Goal: Information Seeking & Learning: Learn about a topic

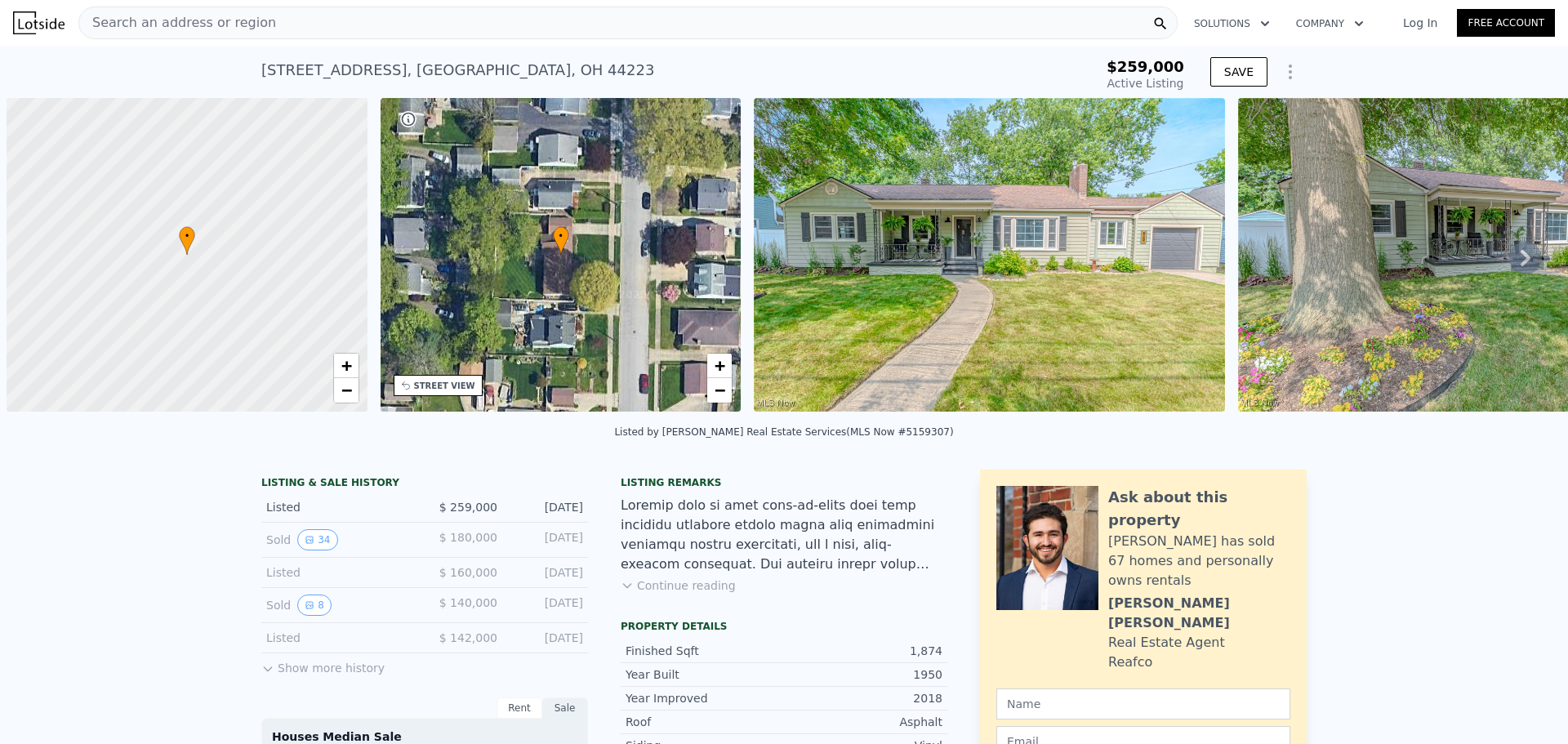
scroll to position [0, 7]
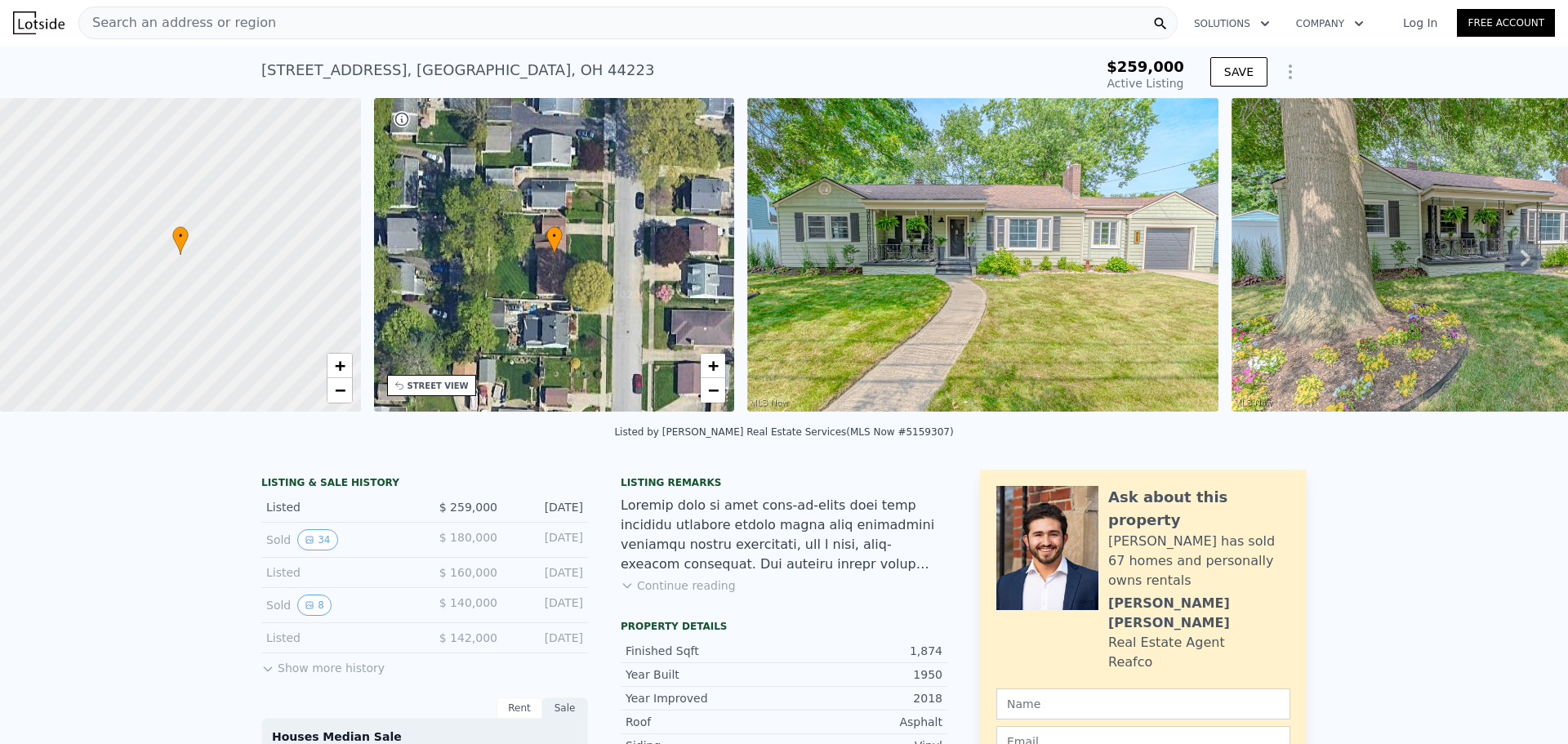
click at [347, 676] on button "Show more history" at bounding box center [323, 665] width 123 height 23
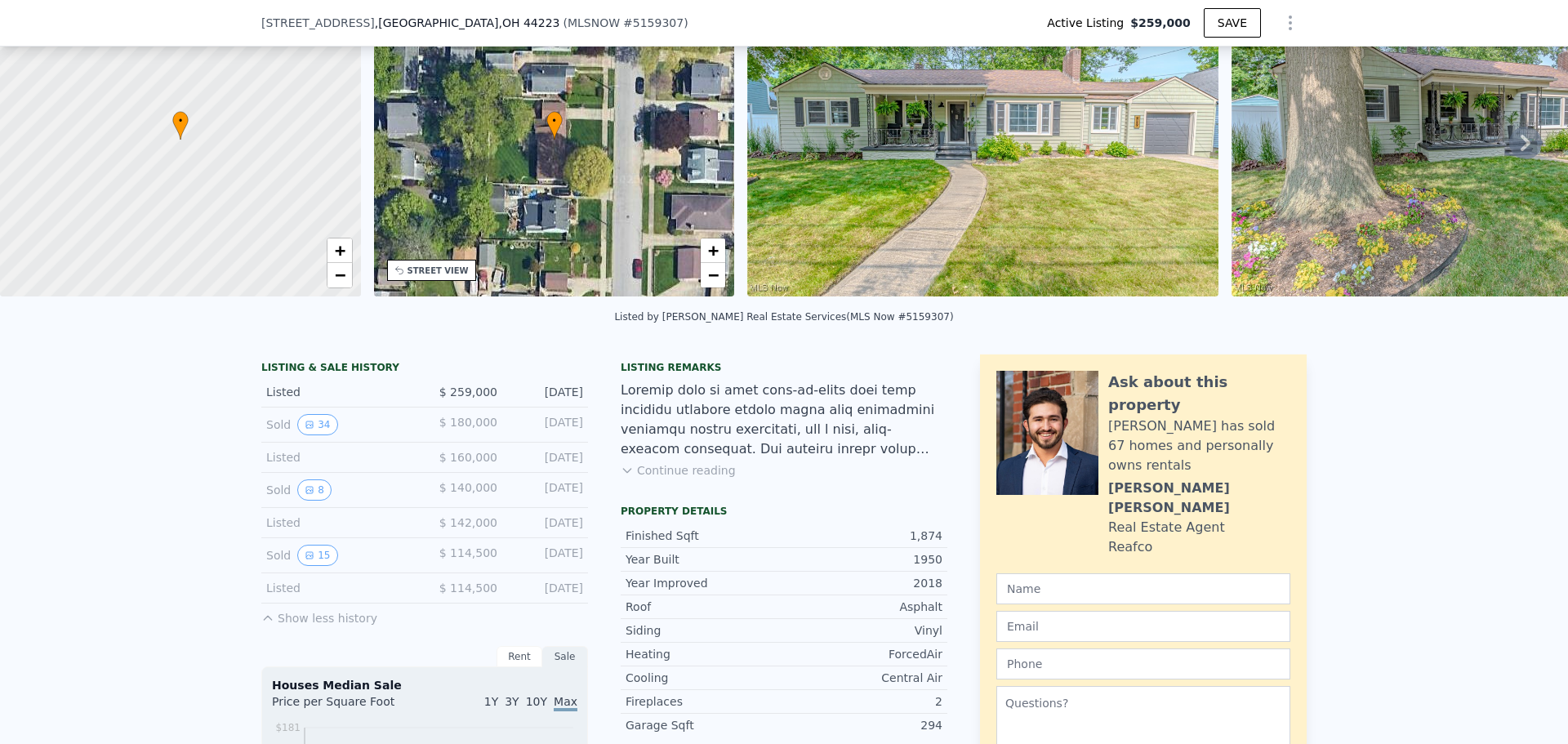
scroll to position [163, 0]
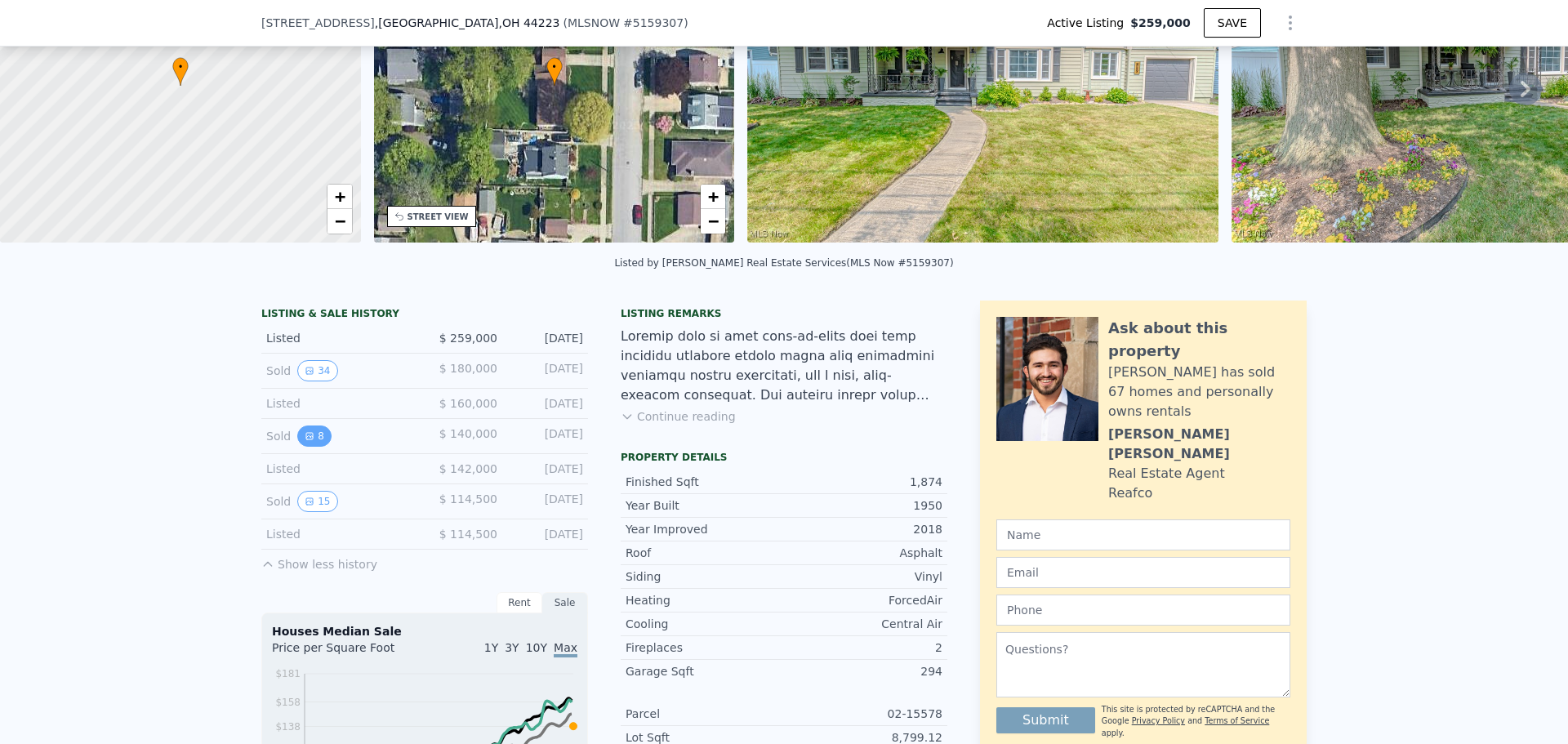
click at [319, 447] on button "8" at bounding box center [314, 436] width 34 height 21
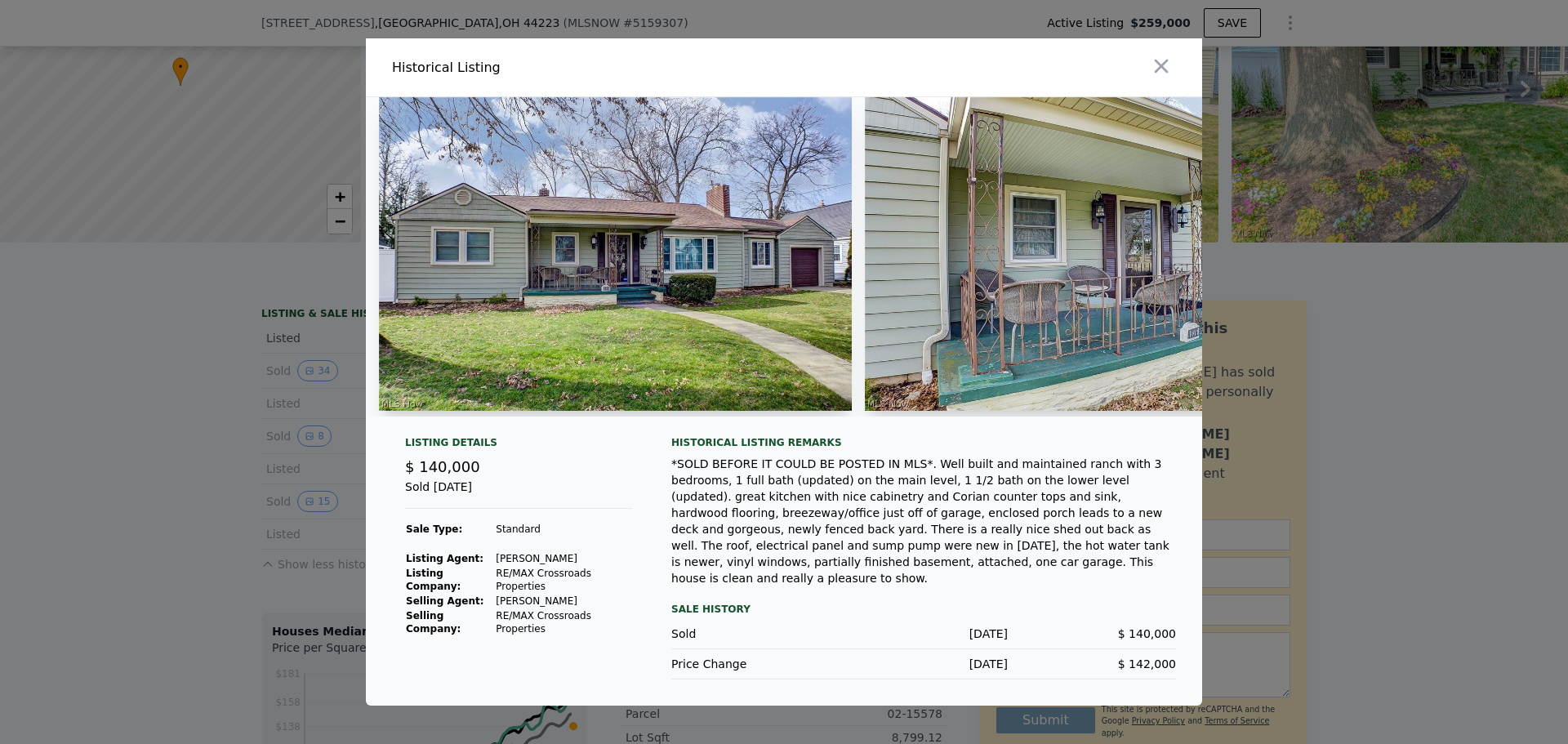
click at [211, 510] on div at bounding box center [784, 372] width 1568 height 744
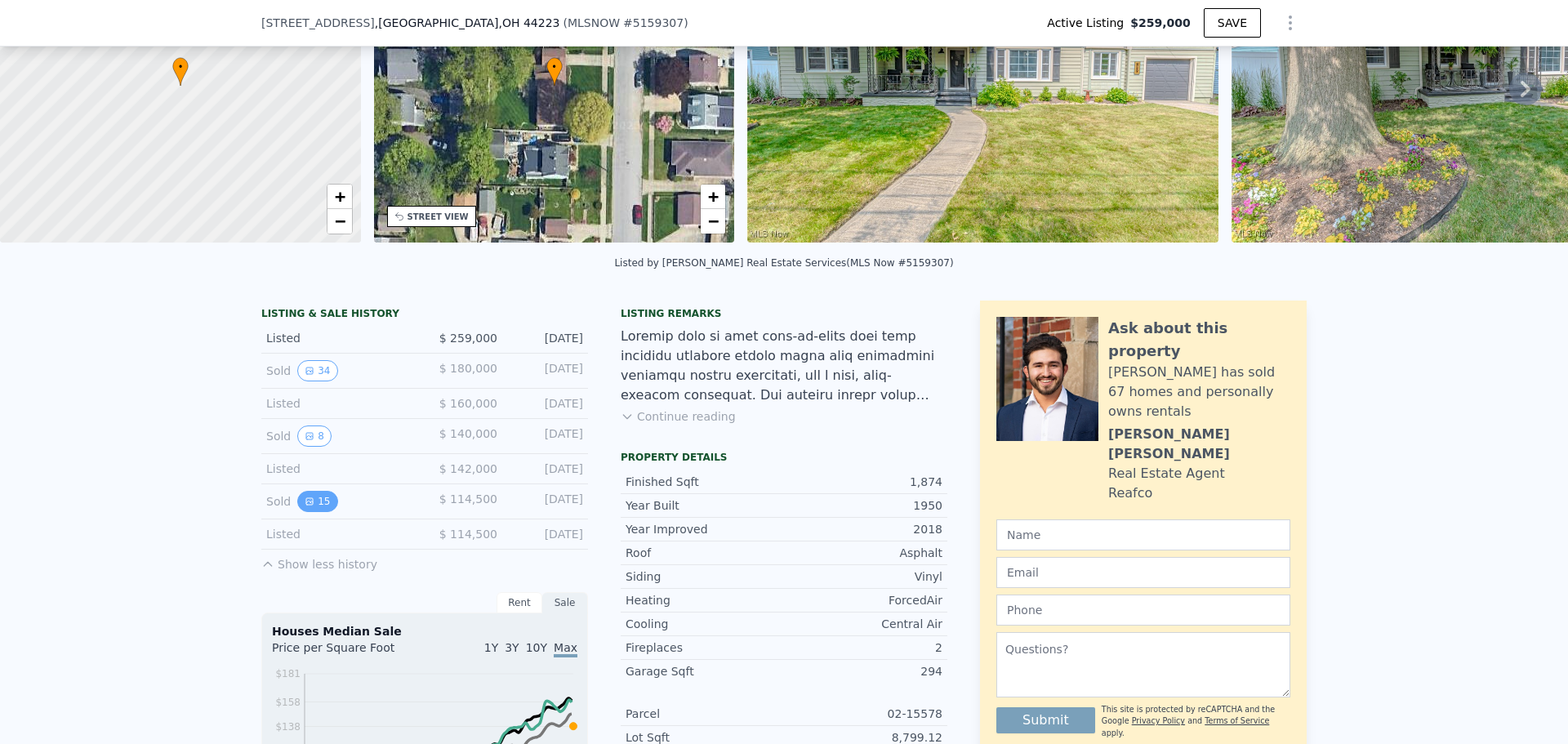
click at [310, 508] on button "15" at bounding box center [317, 502] width 40 height 21
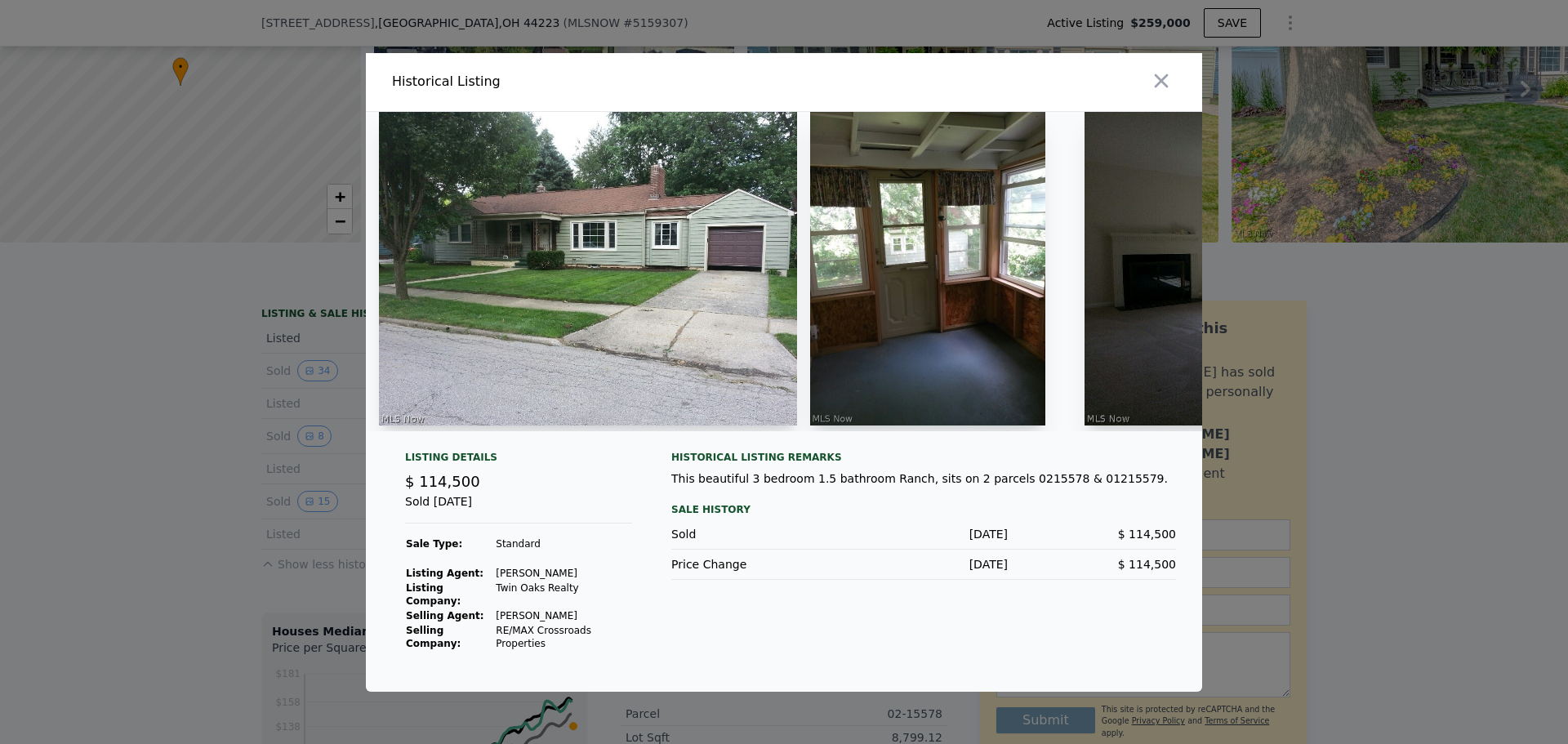
click at [197, 509] on div at bounding box center [784, 372] width 1568 height 744
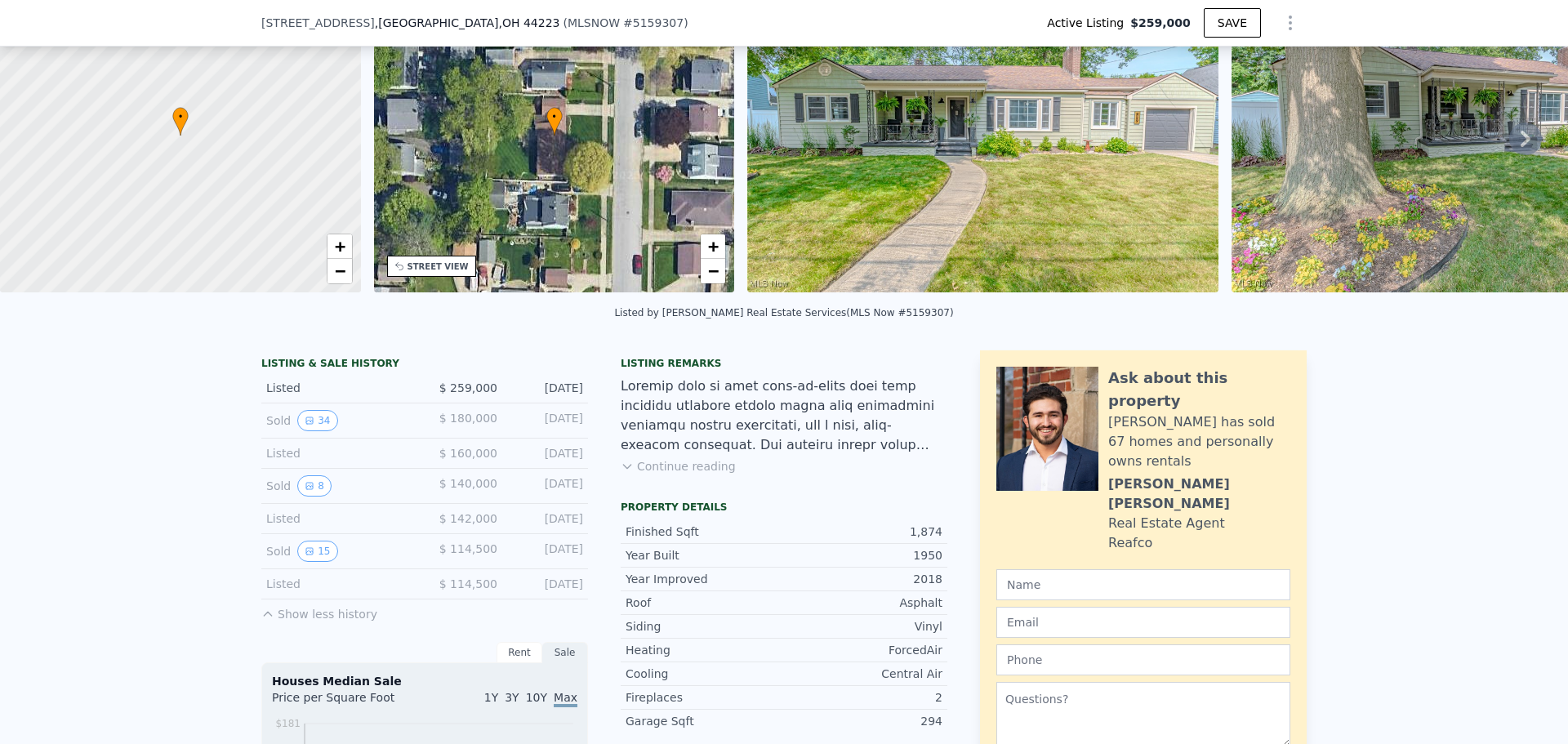
scroll to position [239, 0]
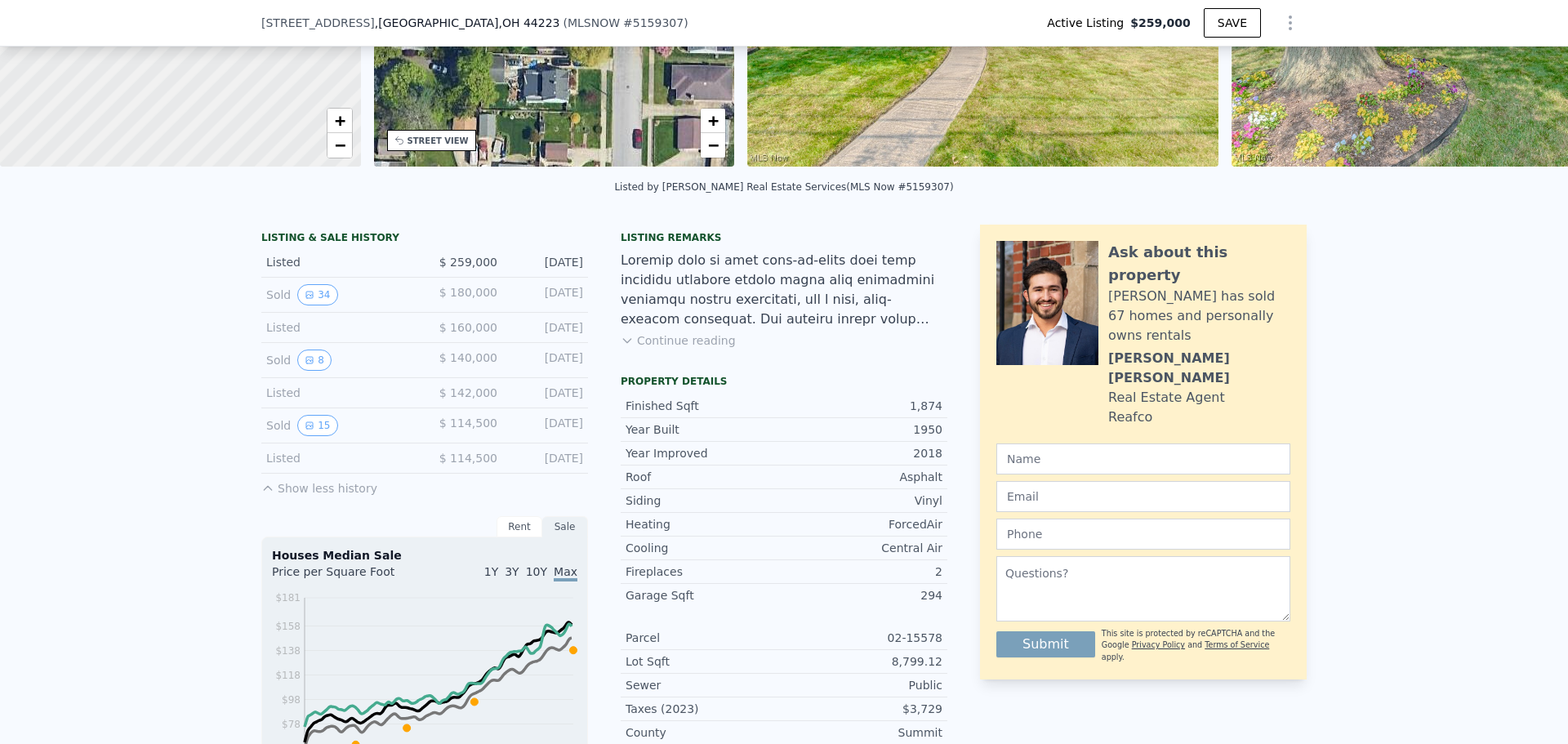
click at [671, 349] on button "Continue reading" at bounding box center [678, 341] width 116 height 17
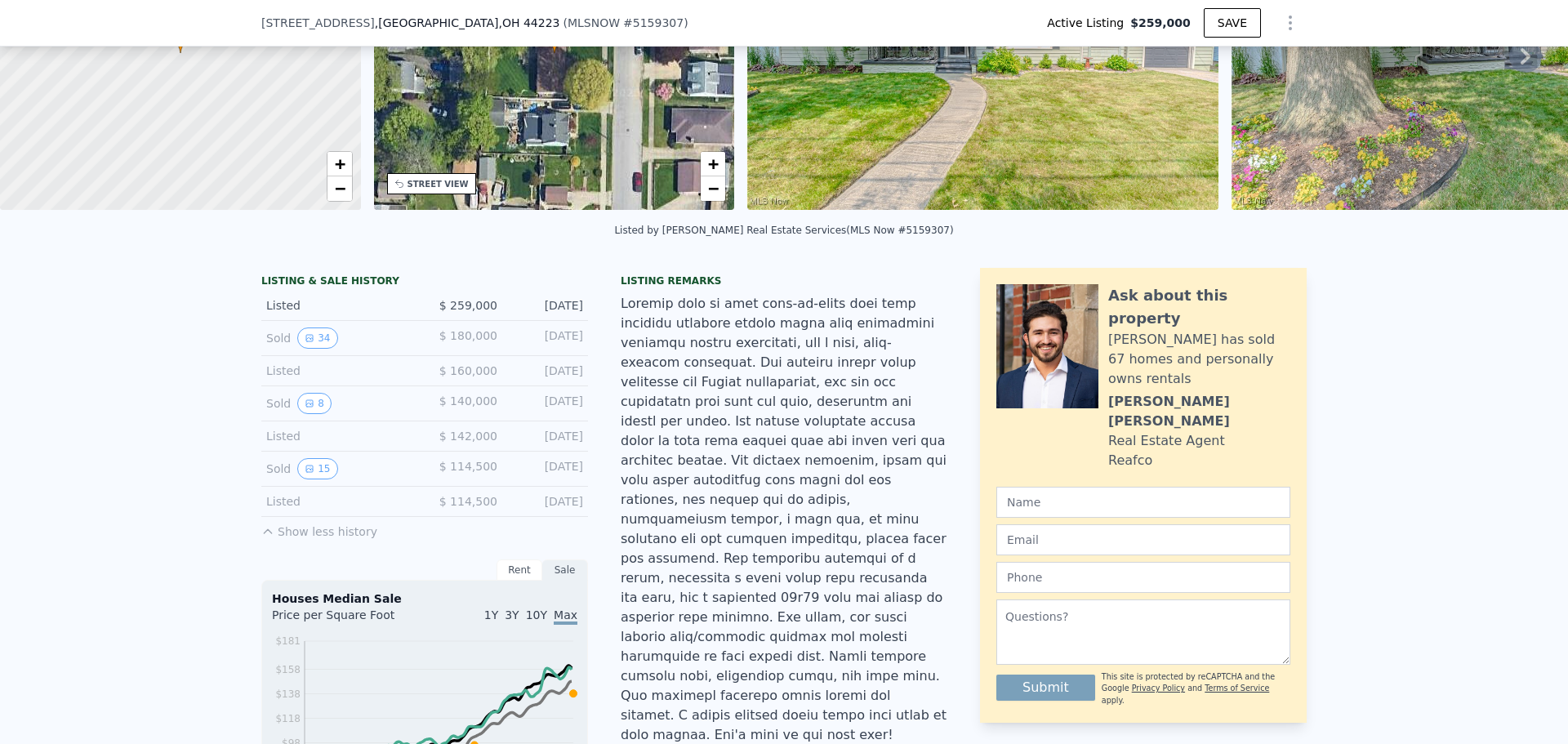
scroll to position [157, 0]
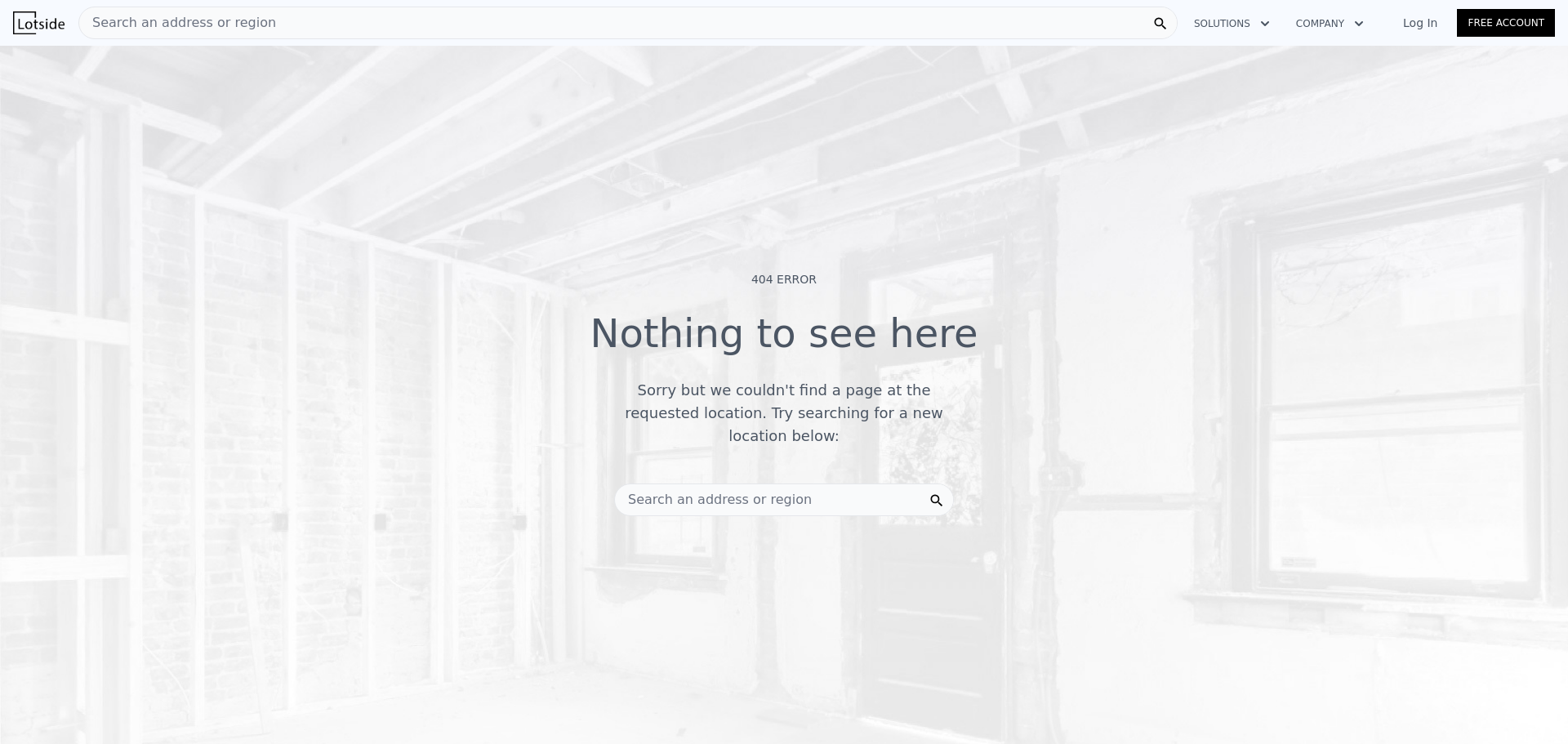
click at [528, 14] on div "Search an address or region" at bounding box center [627, 23] width 1099 height 33
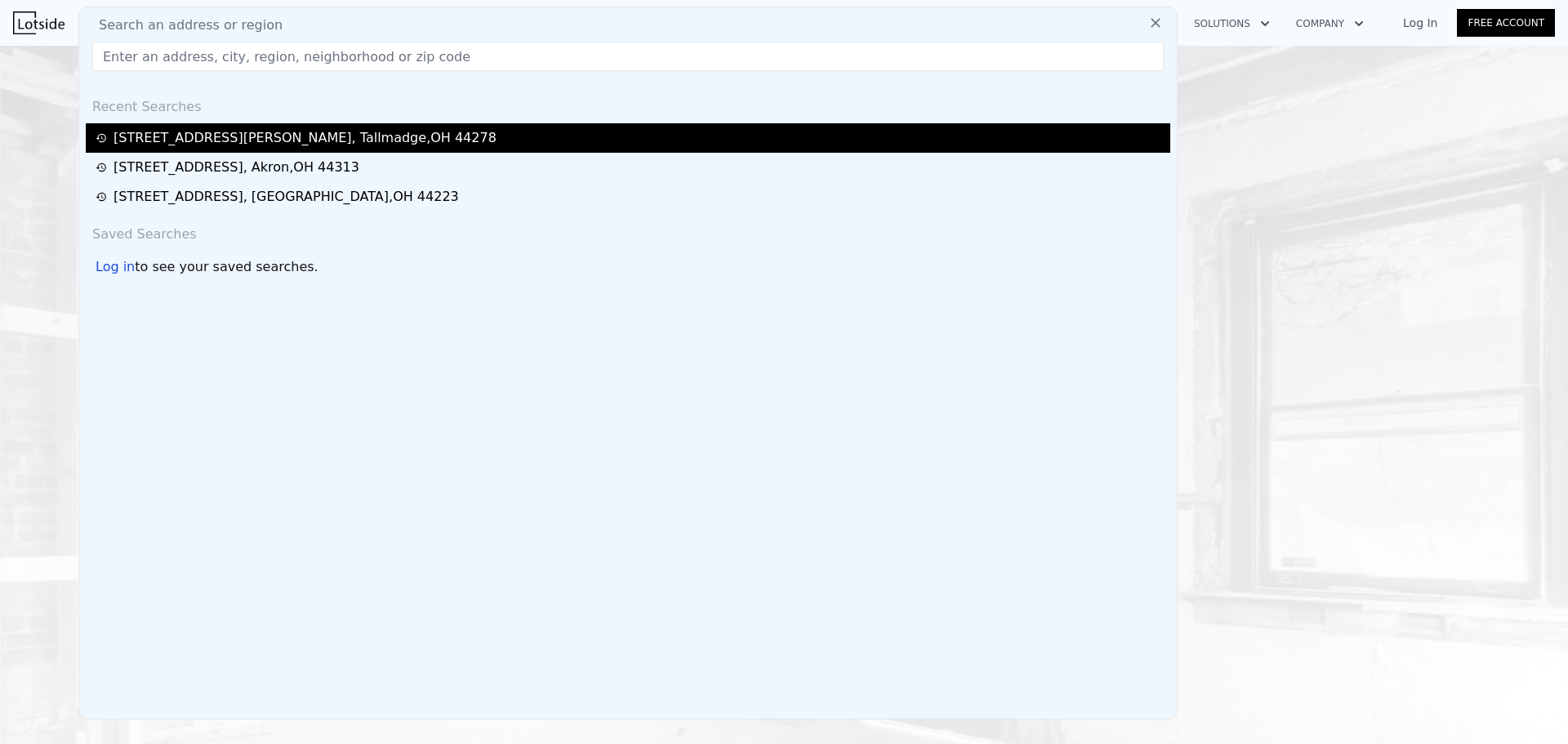
click at [222, 139] on div "288 S Munroe Rd , Tallmadge , OH 44278" at bounding box center [305, 138] width 383 height 20
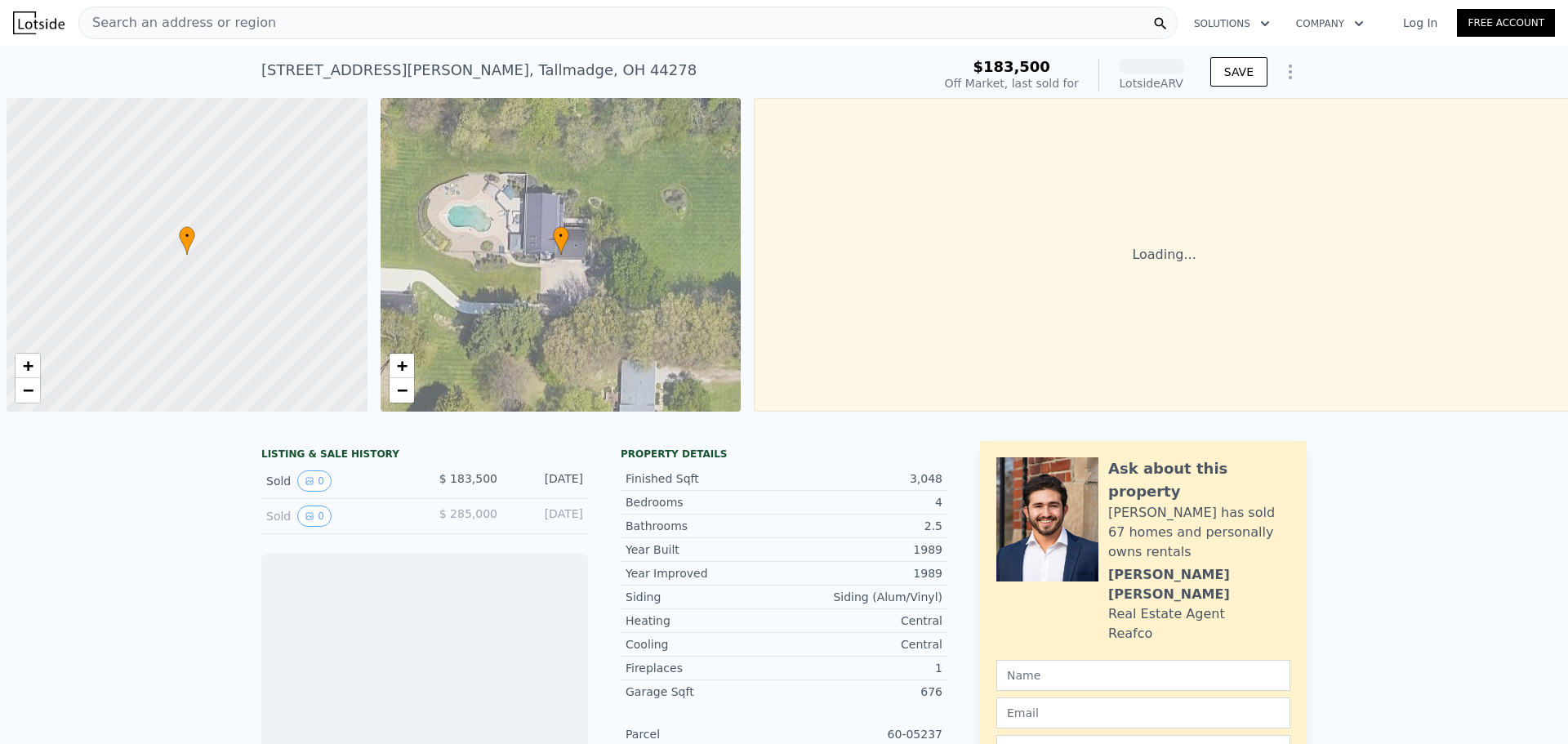
scroll to position [0, 7]
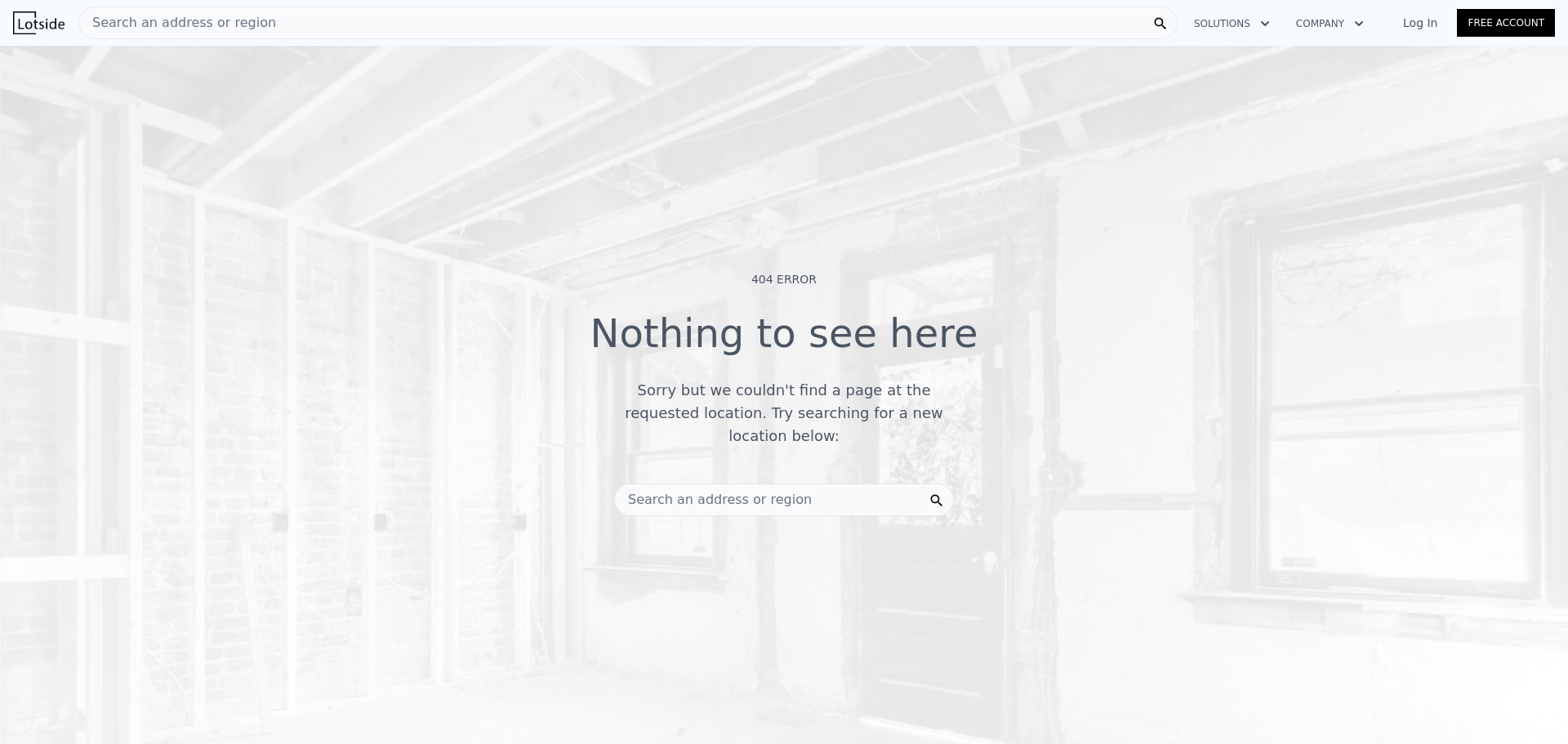
click at [765, 483] on div "Search an address or region" at bounding box center [784, 500] width 340 height 33
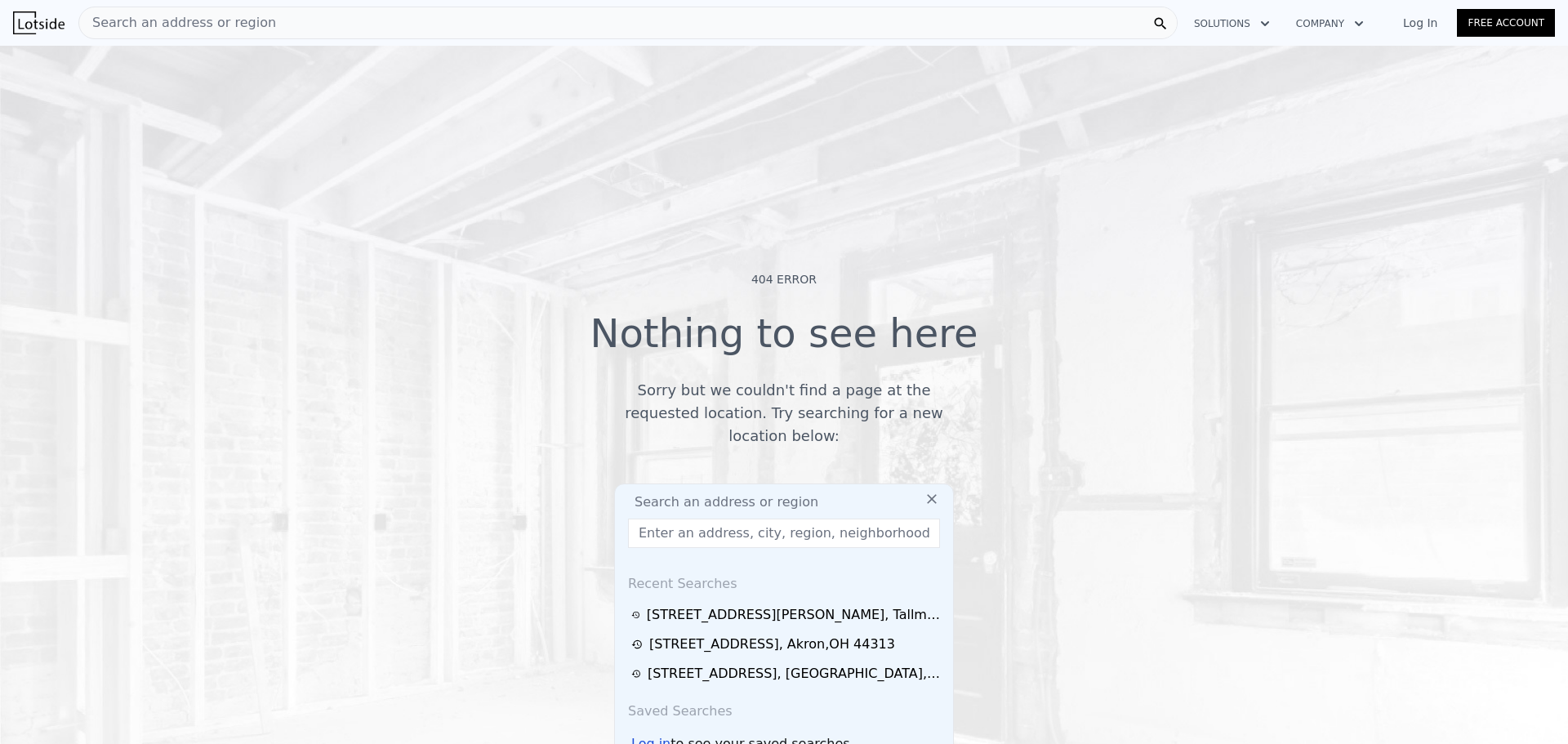
click at [1073, 533] on div "404 Error Nothing to see here Sorry but we couldn't find a page at the requeste…" at bounding box center [784, 411] width 1568 height 744
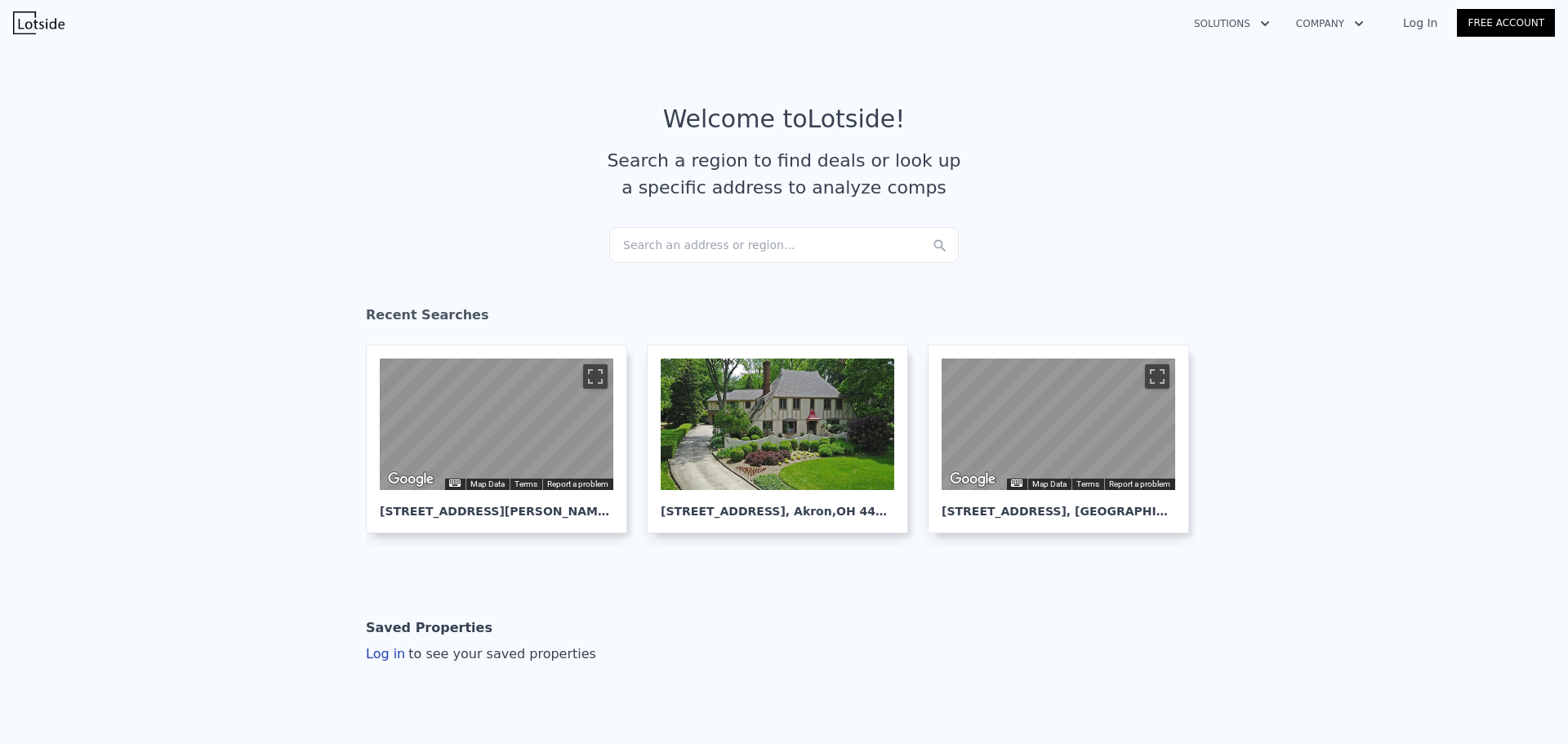
click at [788, 240] on div "Search an address or region..." at bounding box center [784, 244] width 349 height 36
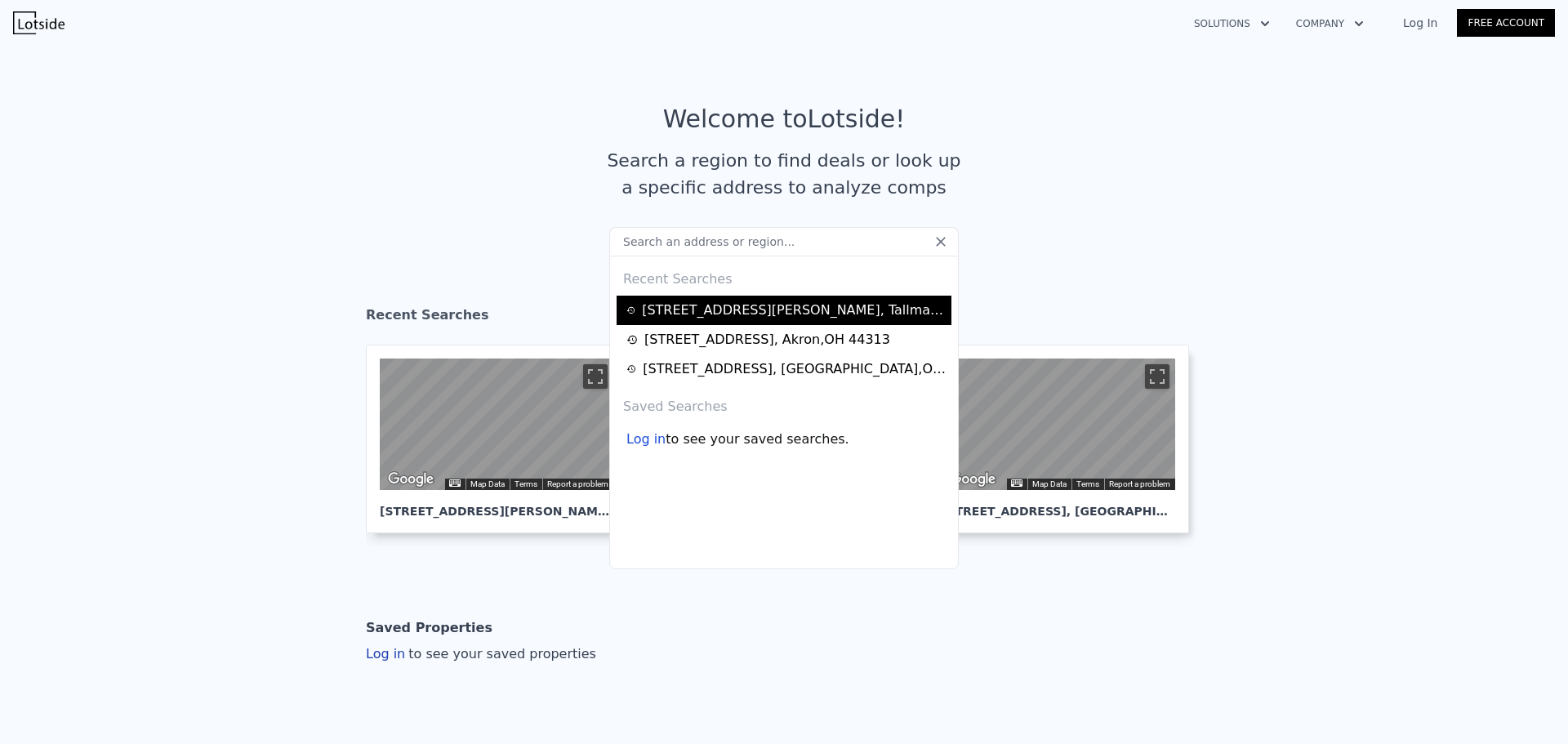
click at [784, 316] on div "288 S Munroe Rd , Tallmadge , OH 44278" at bounding box center [794, 310] width 305 height 20
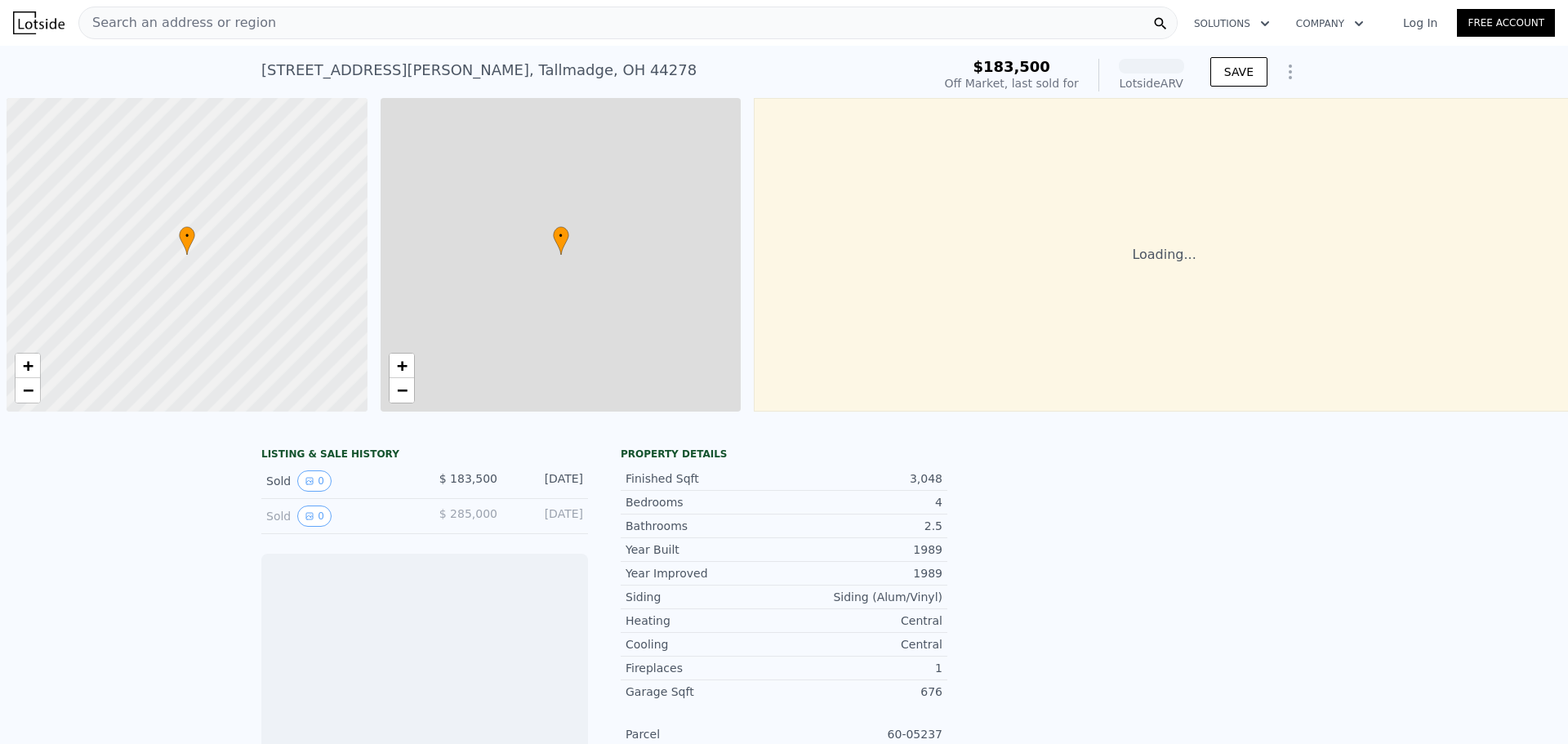
scroll to position [0, 7]
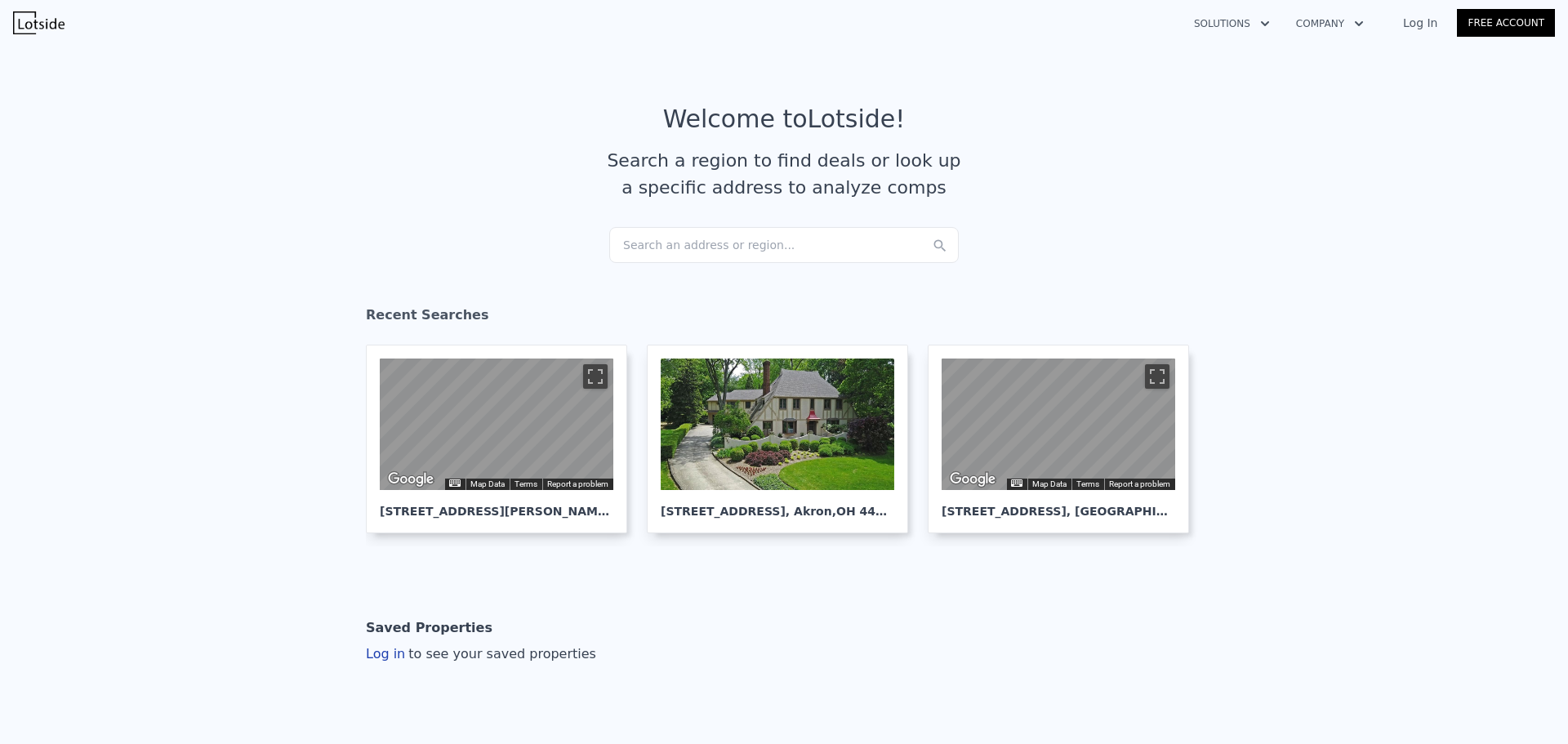
click at [718, 249] on div "Search an address or region..." at bounding box center [784, 244] width 349 height 36
click at [866, 259] on div "Search an address or region..." at bounding box center [784, 244] width 349 height 36
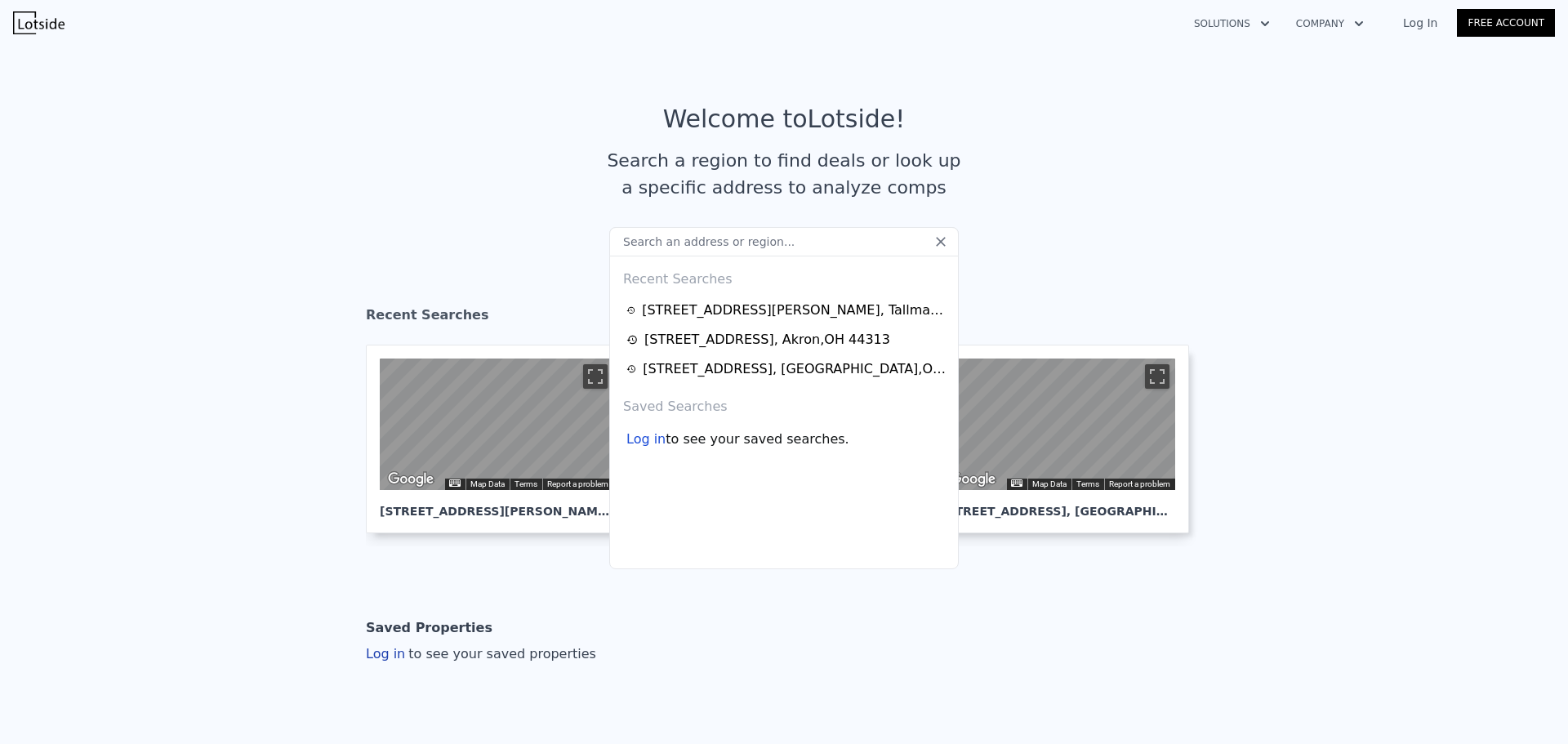
click at [1365, 176] on section "Welcome to Lotside ! Search a region to find deals or look up a specific addres…" at bounding box center [784, 165] width 1568 height 253
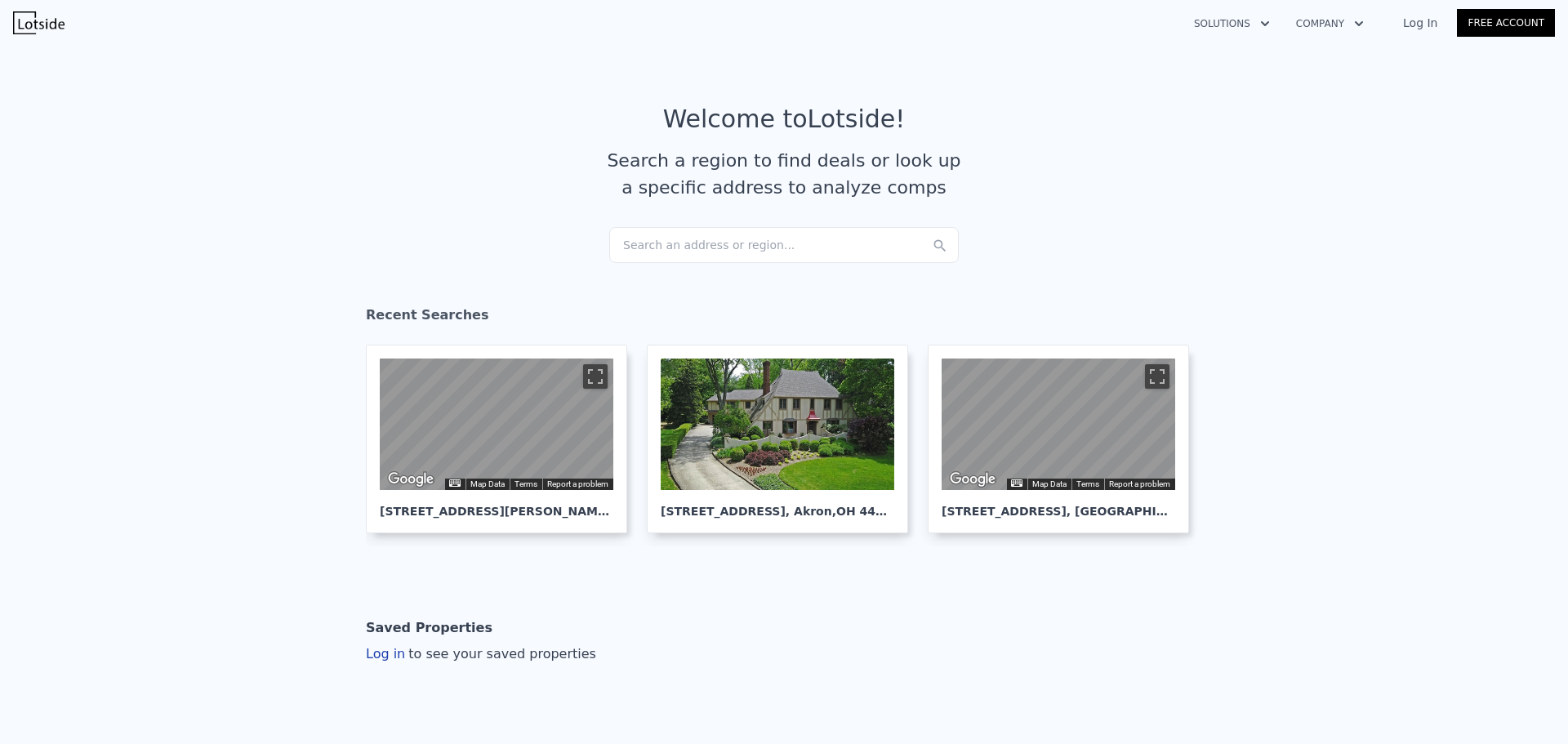
click at [803, 252] on div "Search an address or region..." at bounding box center [784, 244] width 349 height 36
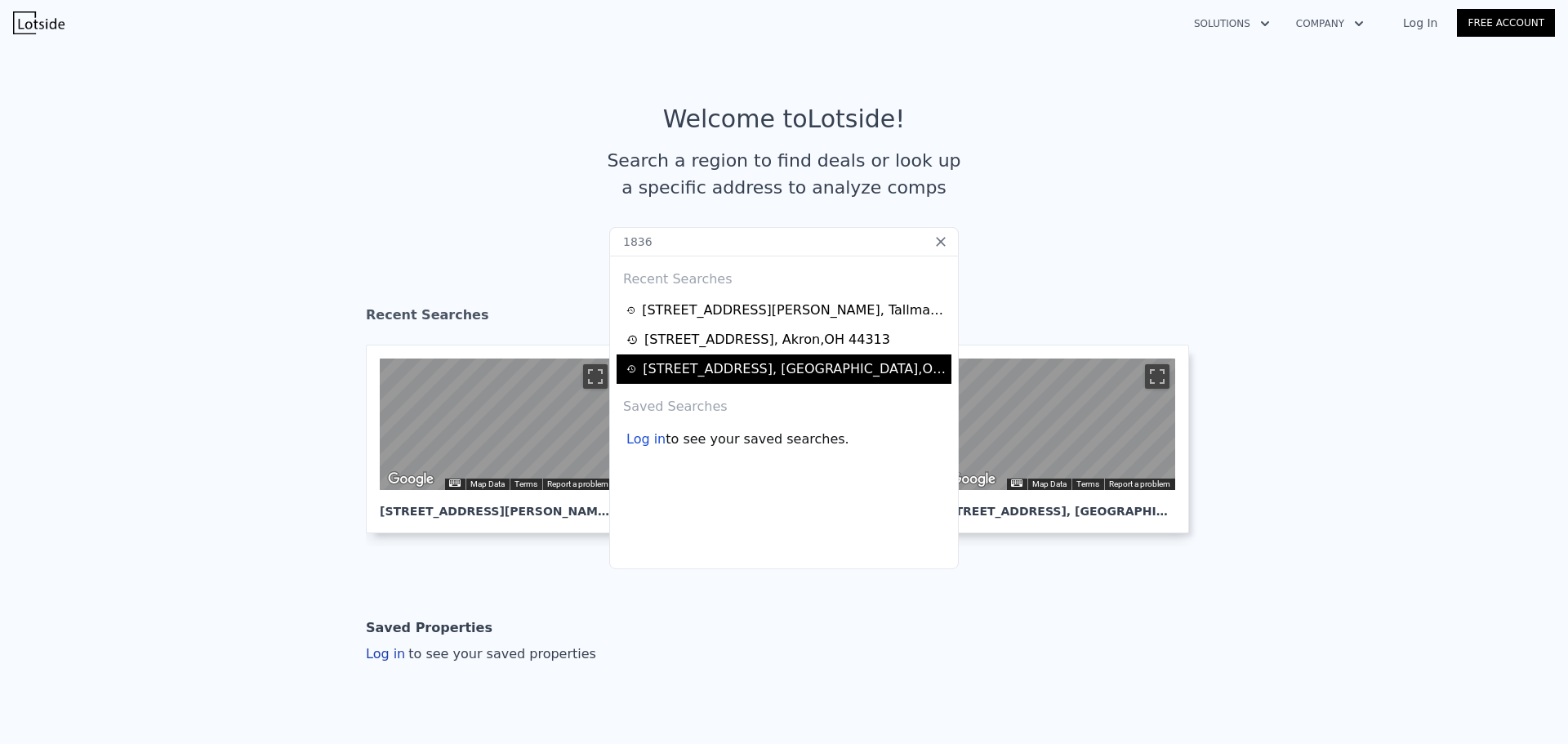
type input "1836"
click at [836, 370] on div "[STREET_ADDRESS]" at bounding box center [795, 369] width 304 height 20
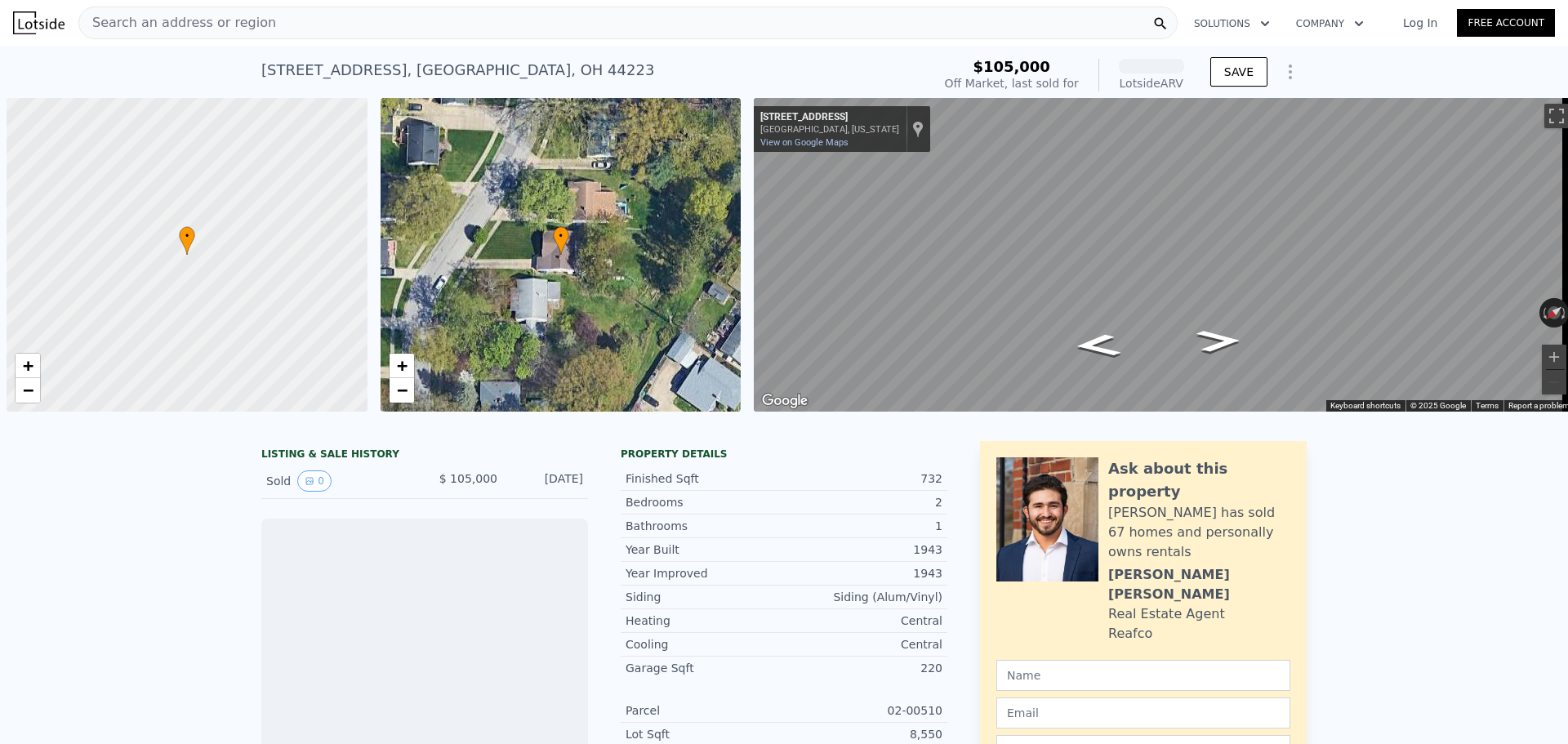
scroll to position [0, 7]
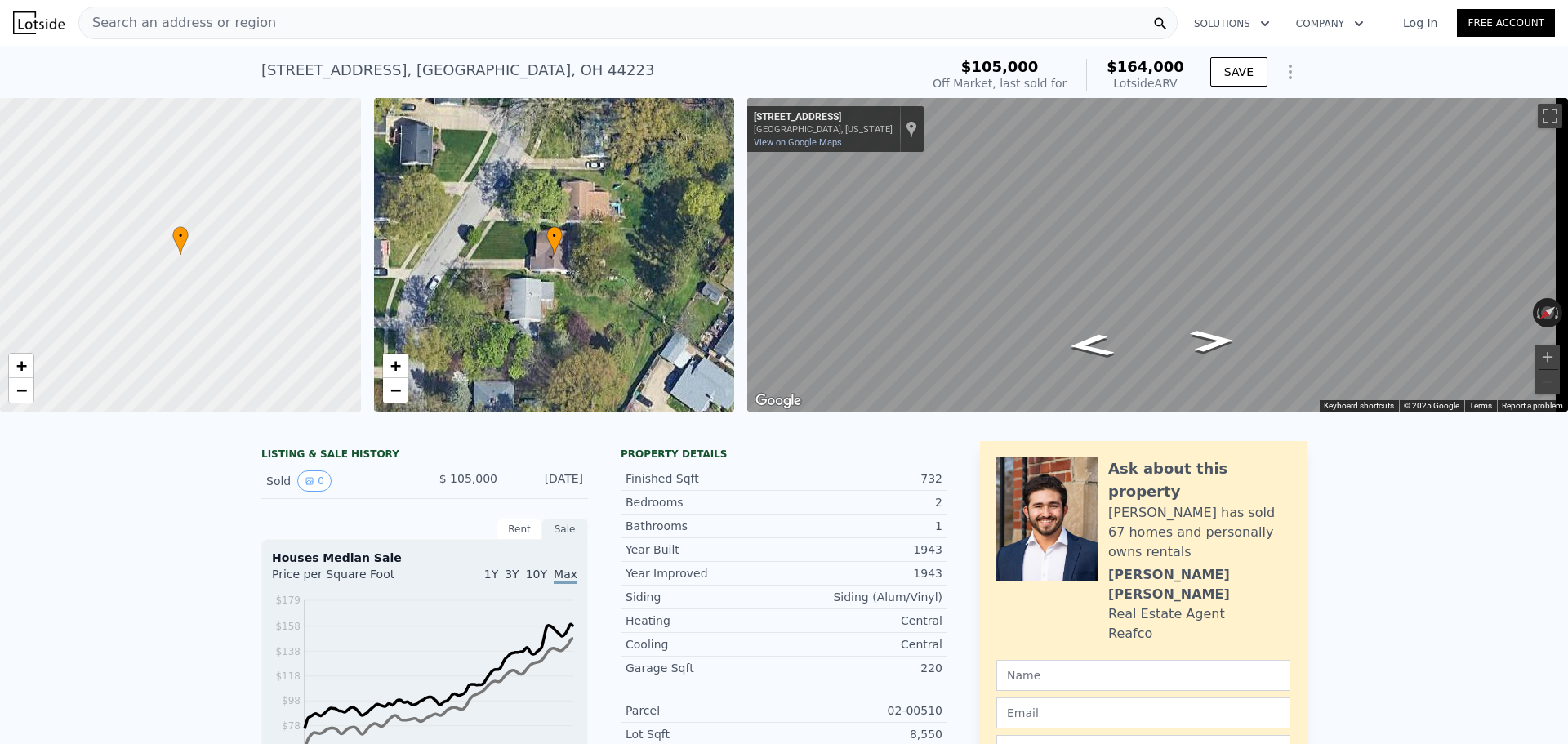
click at [156, 19] on span "Search an address or region" at bounding box center [177, 23] width 197 height 20
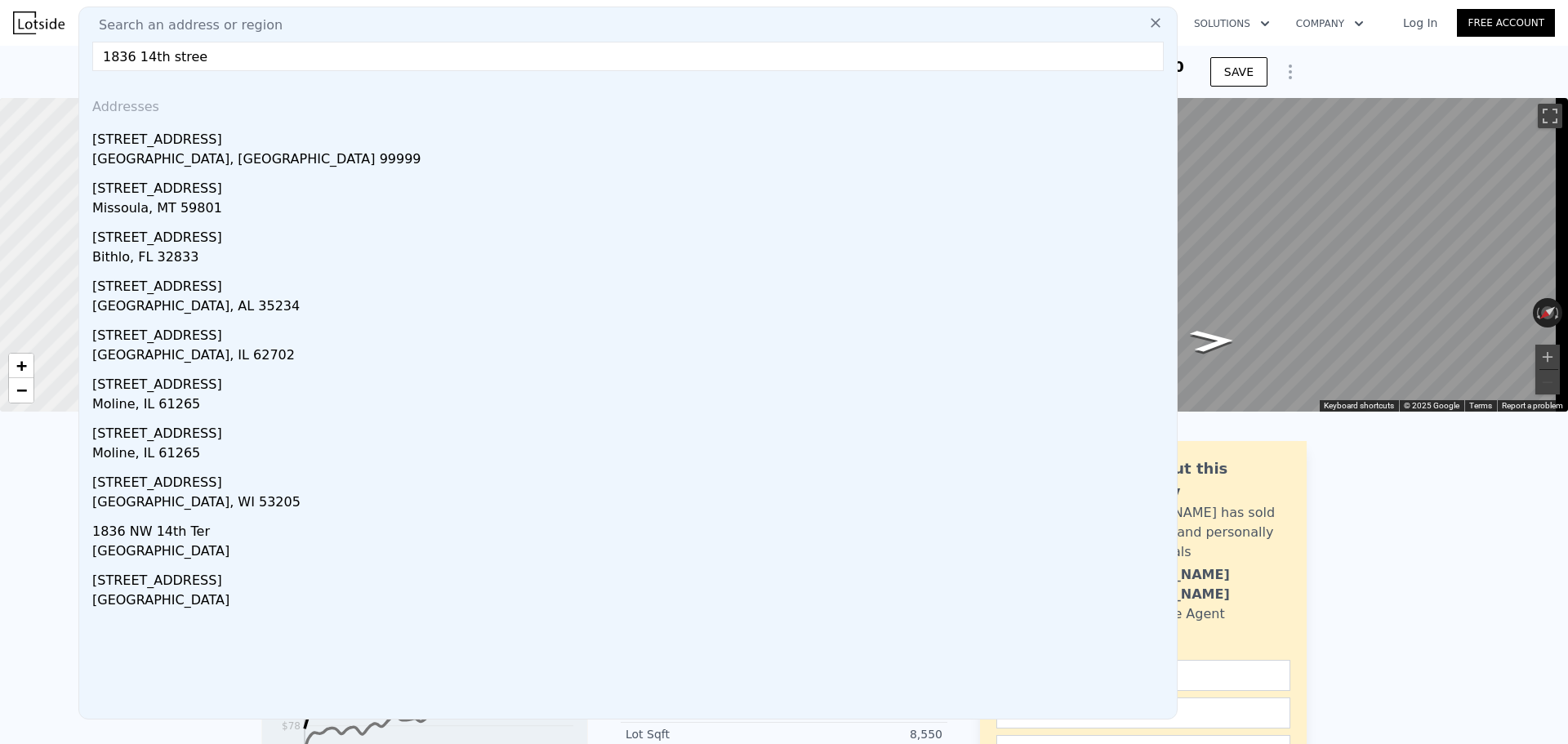
type input "1836 14th street"
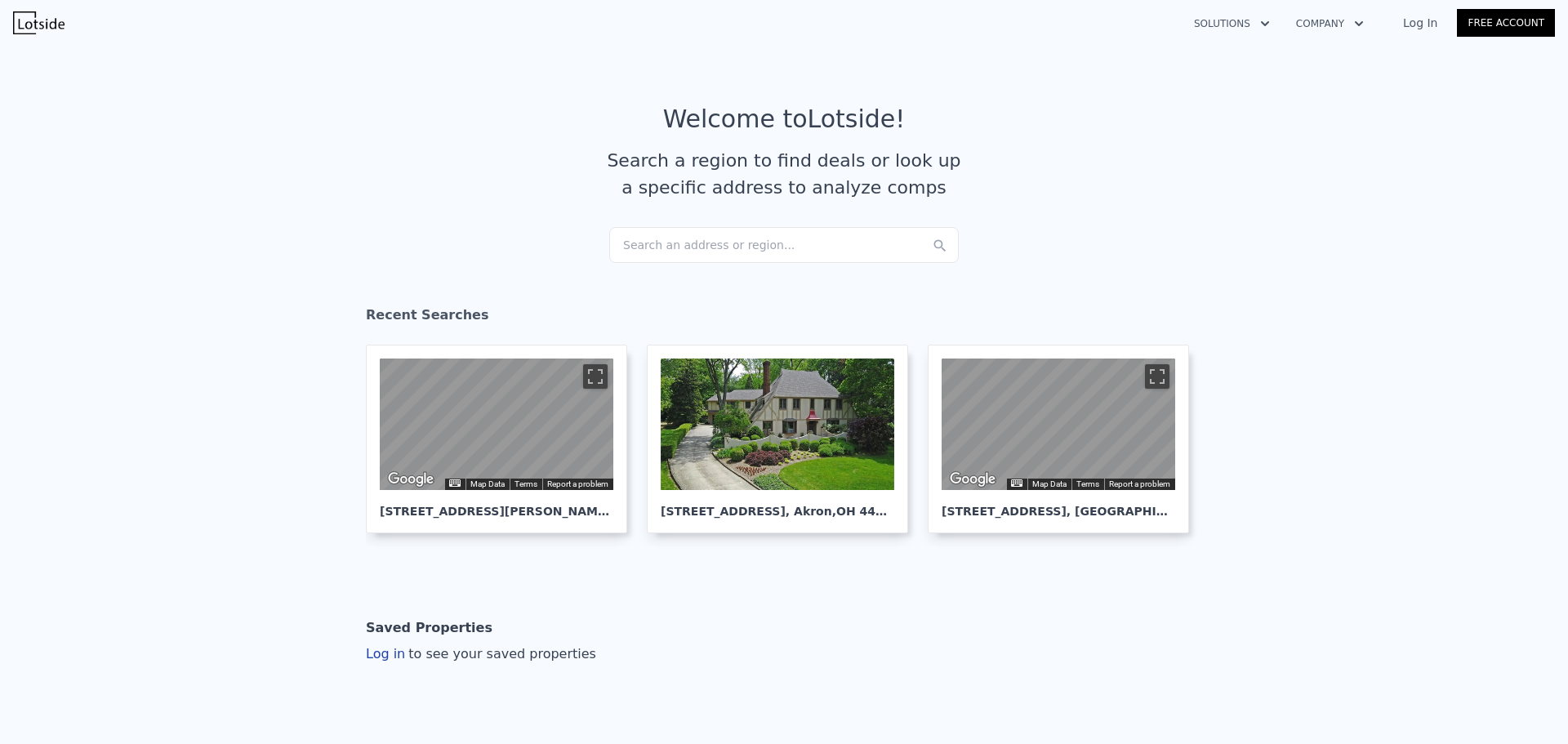
click at [1320, 22] on button "Company" at bounding box center [1330, 23] width 94 height 30
click at [1328, 62] on link "About Lotside" at bounding box center [1374, 63] width 183 height 30
